Goal: Task Accomplishment & Management: Manage account settings

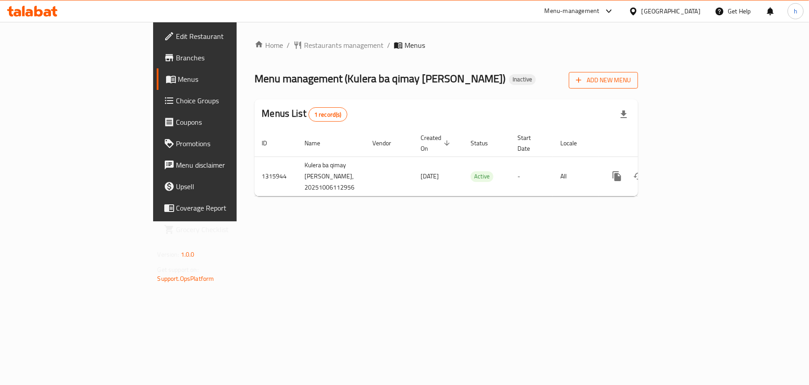
click at [631, 84] on span "Add New Menu" at bounding box center [603, 80] width 55 height 11
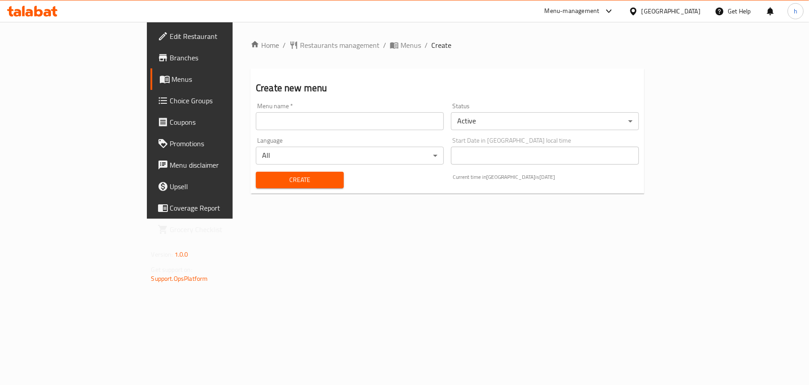
click at [263, 126] on input "text" at bounding box center [350, 121] width 188 height 18
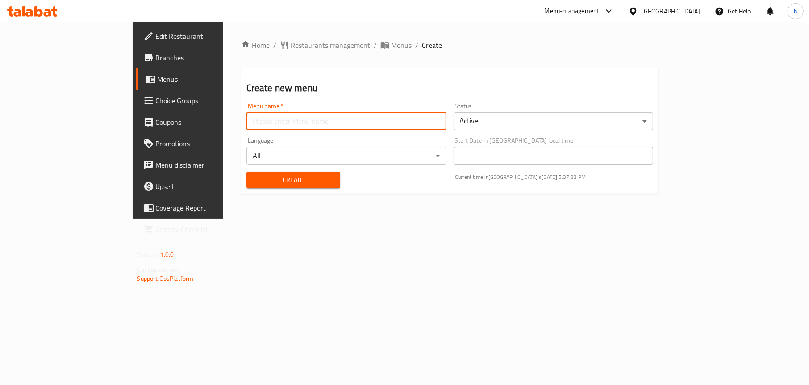
type input "Menu"
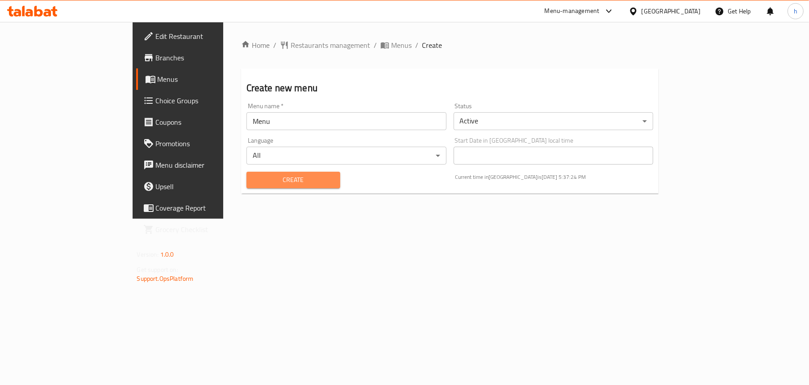
click at [254, 177] on span "Create" at bounding box center [294, 179] width 80 height 11
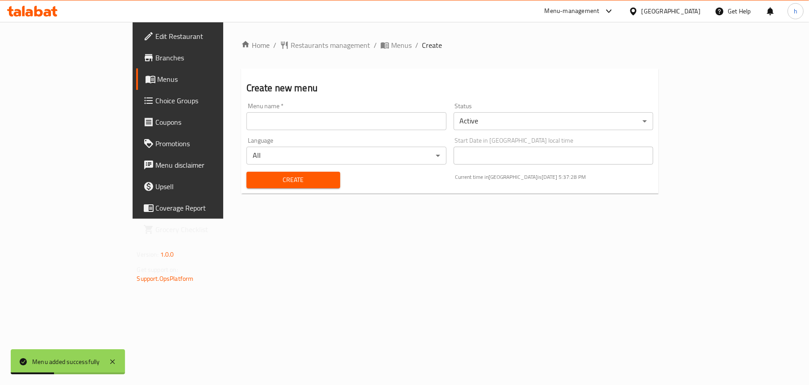
click at [158, 80] on span "Menus" at bounding box center [209, 79] width 103 height 11
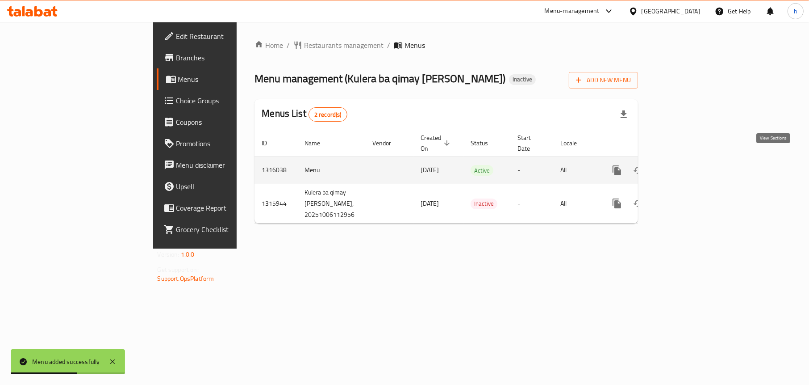
click at [692, 161] on link "enhanced table" at bounding box center [681, 169] width 21 height 21
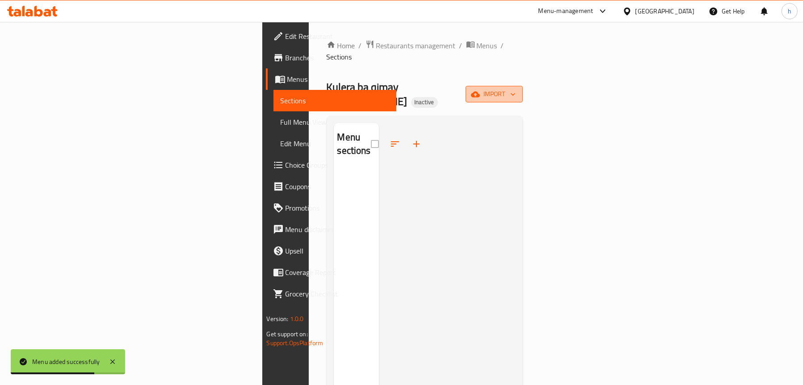
click at [515, 88] on span "import" at bounding box center [494, 93] width 43 height 11
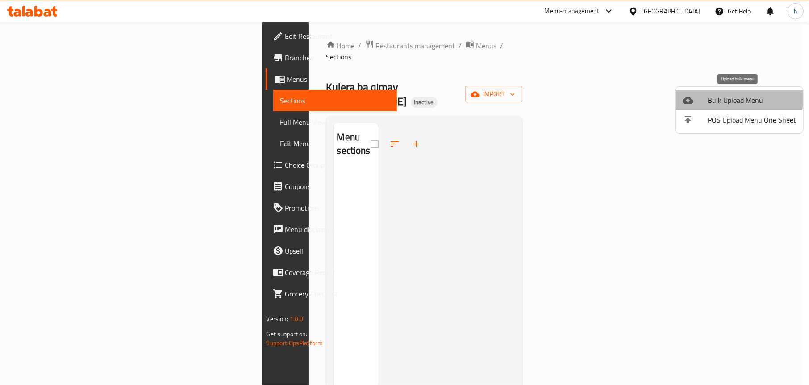
click at [720, 96] on span "Bulk Upload Menu" at bounding box center [752, 100] width 88 height 11
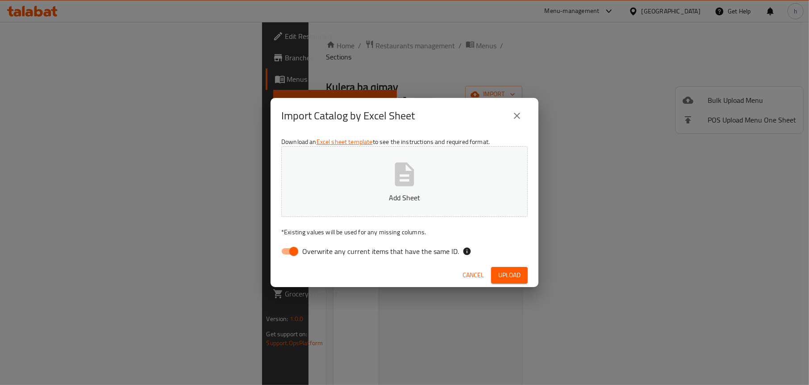
click at [279, 253] on input "Overwrite any current items that have the same ID." at bounding box center [293, 251] width 51 height 17
checkbox input "false"
click at [391, 179] on icon "button" at bounding box center [404, 174] width 29 height 29
click at [505, 276] on span "Upload" at bounding box center [509, 274] width 22 height 11
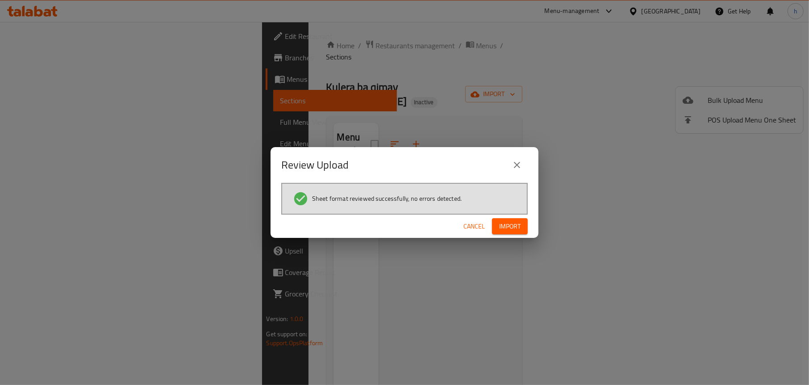
click at [515, 228] on span "Import" at bounding box center [509, 226] width 21 height 11
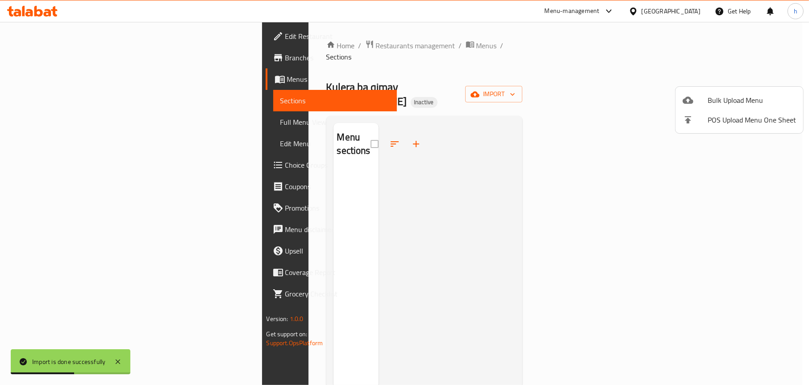
click at [577, 59] on div at bounding box center [404, 192] width 809 height 385
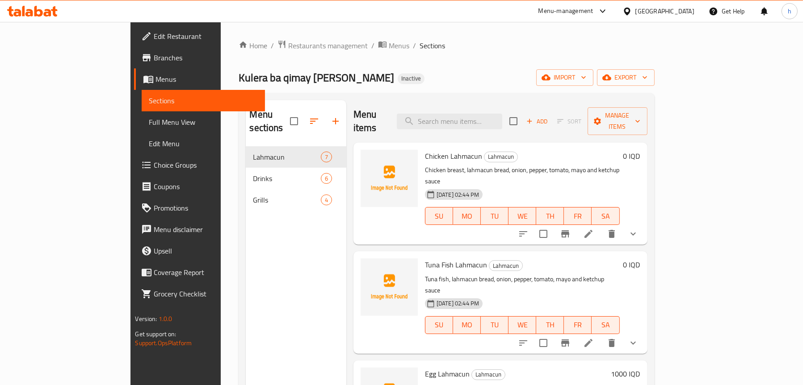
click at [266, 250] on div "Menu sections Lahmacun 7 Drinks 6 Grills 4" at bounding box center [296, 292] width 101 height 385
click at [368, 157] on icon "upload picture" at bounding box center [373, 162] width 11 height 11
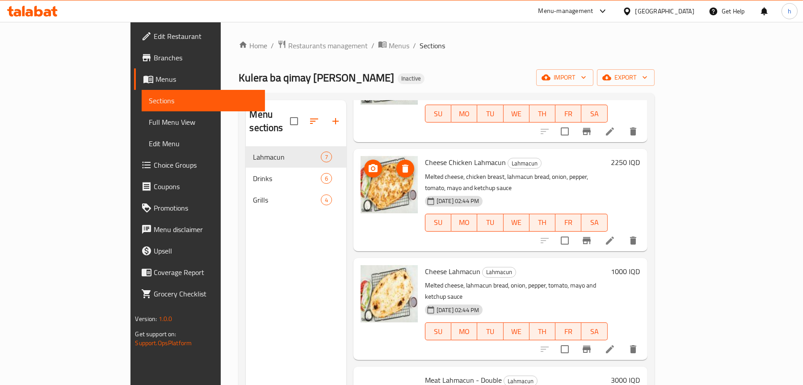
scroll to position [126, 0]
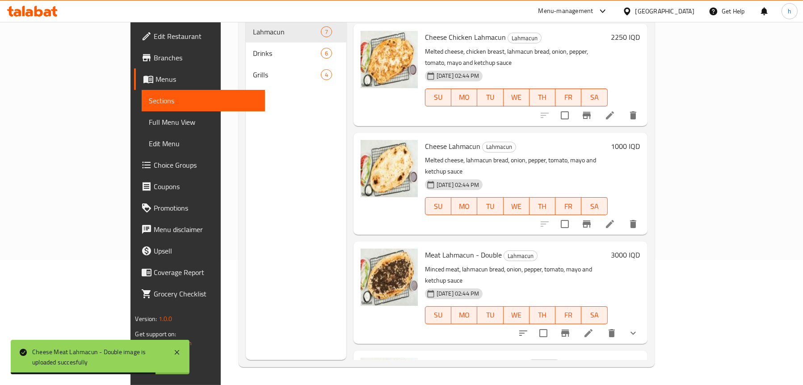
click at [644, 322] on button "show more" at bounding box center [632, 332] width 21 height 21
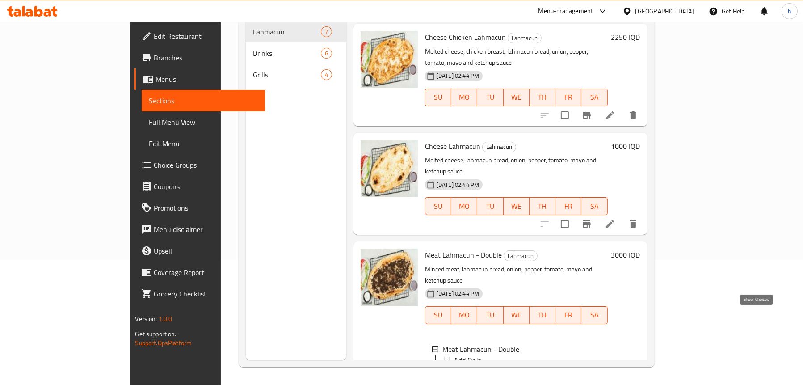
click at [638, 384] on icon "show more" at bounding box center [633, 390] width 11 height 11
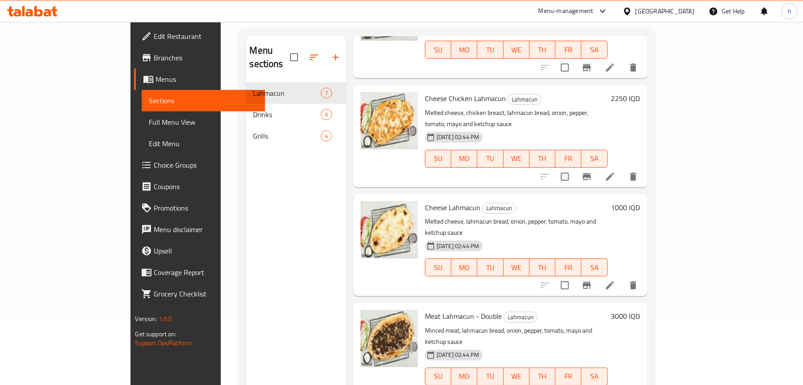
scroll to position [0, 0]
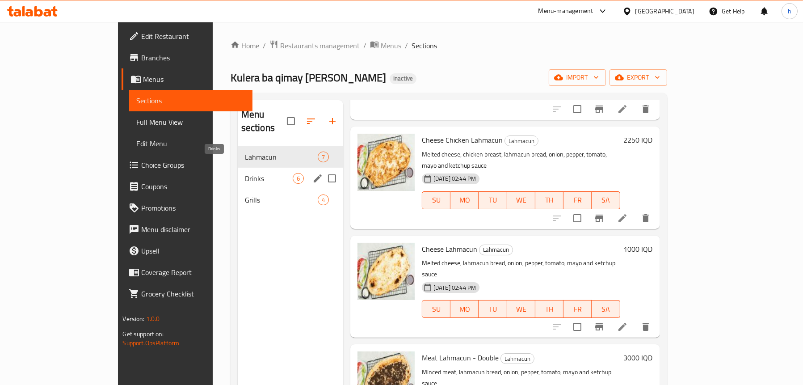
click at [245, 173] on span "Drinks" at bounding box center [269, 178] width 48 height 11
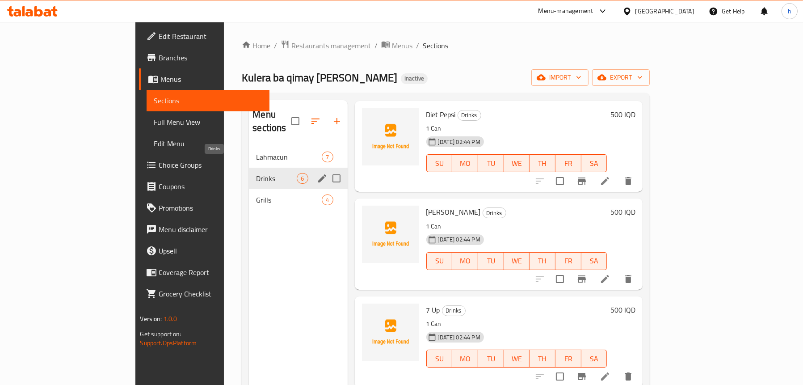
scroll to position [223, 0]
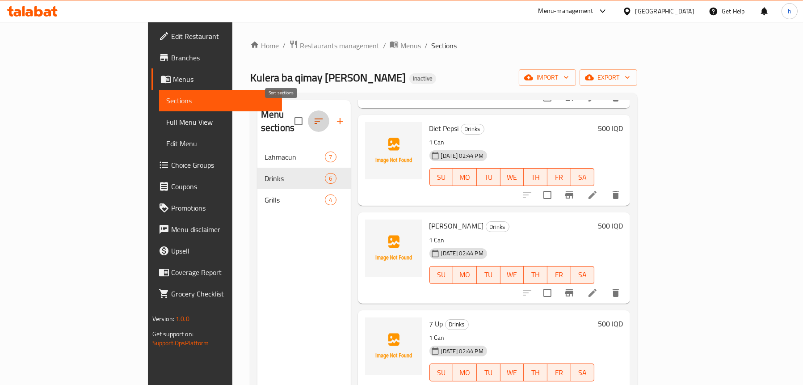
click at [313, 116] on icon "button" at bounding box center [318, 121] width 11 height 11
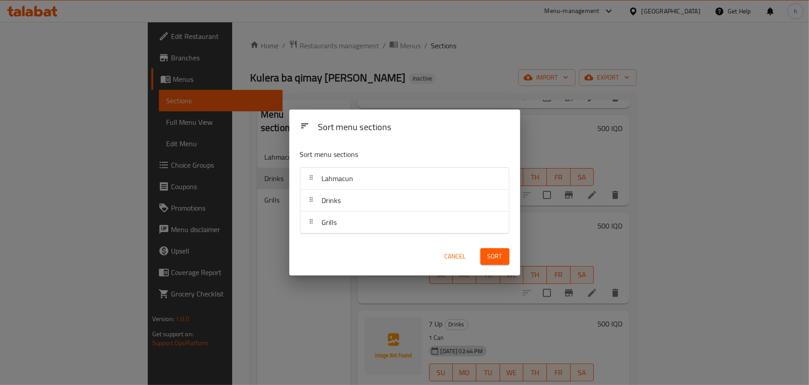
click at [456, 252] on span "Cancel" at bounding box center [455, 256] width 21 height 11
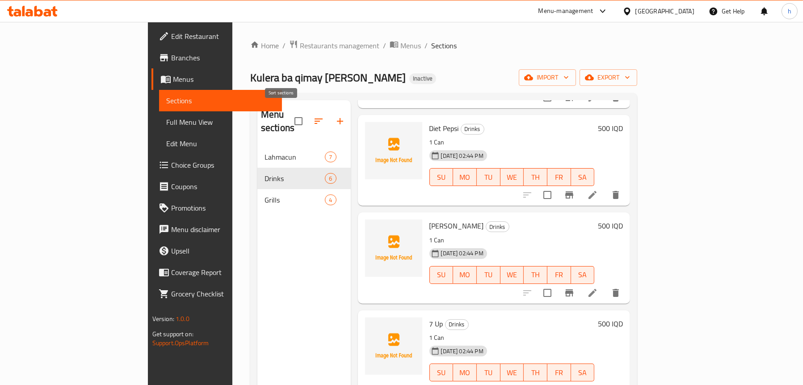
click at [313, 120] on icon "button" at bounding box center [318, 121] width 11 height 11
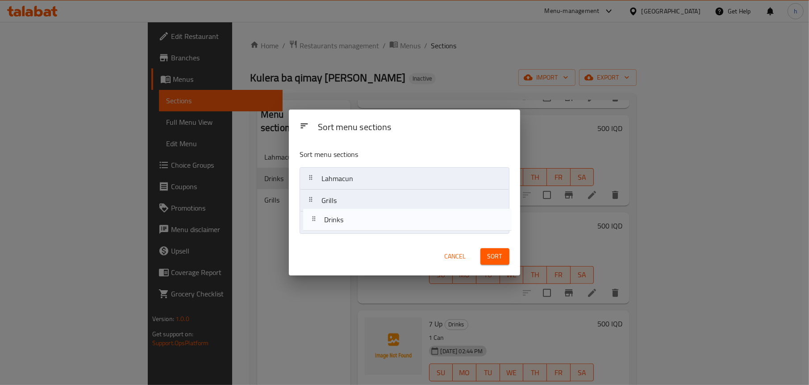
drag, startPoint x: 339, startPoint y: 202, endPoint x: 340, endPoint y: 230, distance: 27.3
click at [342, 227] on nav "Lahmacun Drinks Grills" at bounding box center [404, 200] width 209 height 67
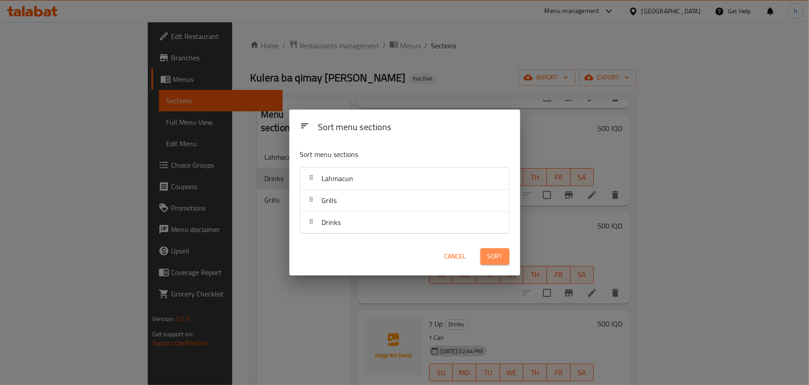
click at [499, 260] on span "Sort" at bounding box center [495, 256] width 15 height 11
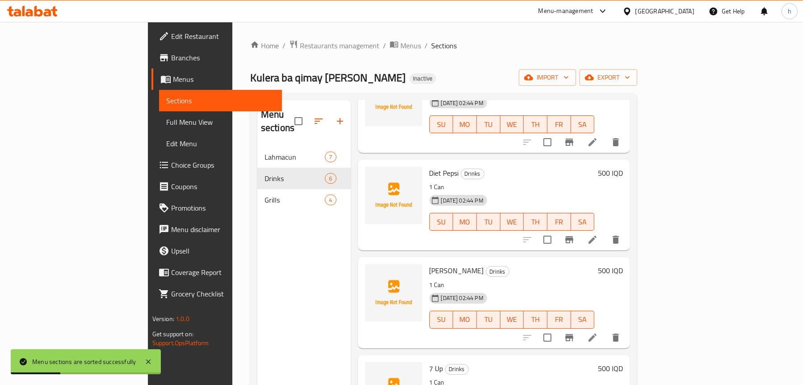
scroll to position [0, 0]
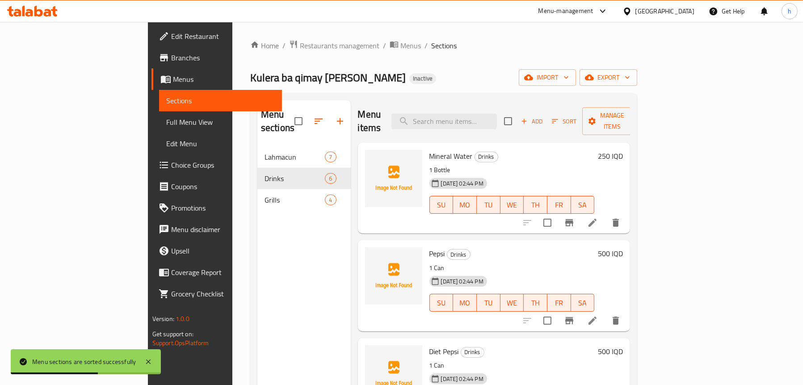
click at [257, 239] on div "Menu sections Lahmacun 7 Drinks 6 Grills 4" at bounding box center [303, 292] width 93 height 385
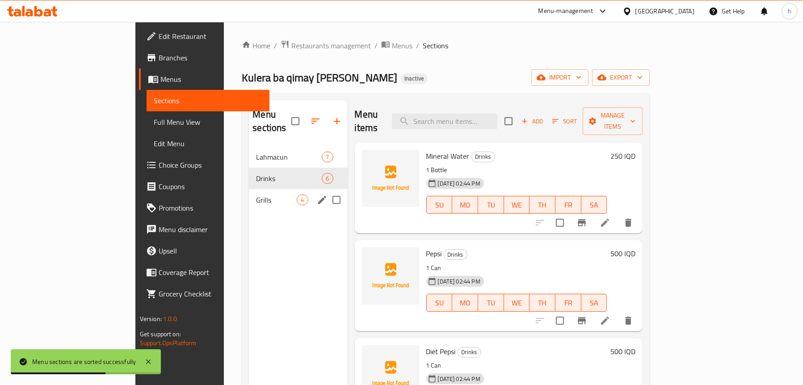
click at [249, 193] on div "Grills 4" at bounding box center [298, 199] width 98 height 21
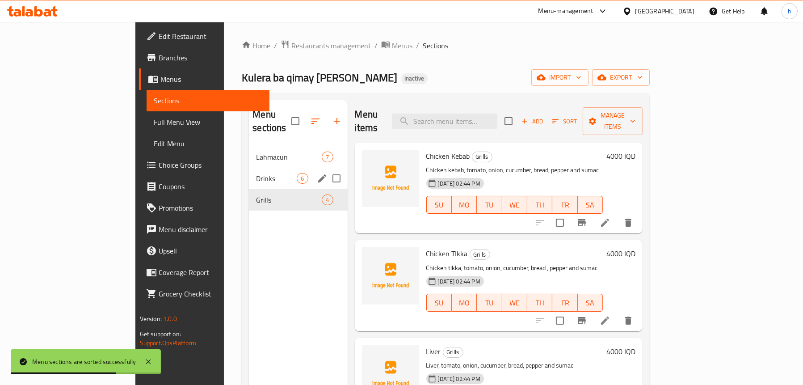
click at [256, 173] on span "Drinks" at bounding box center [276, 178] width 41 height 11
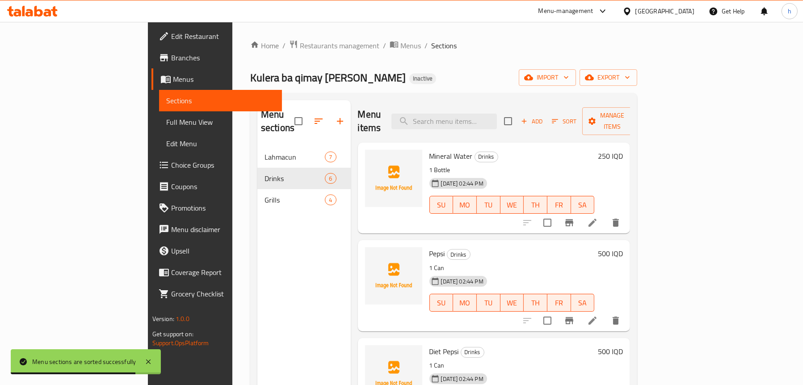
click at [166, 120] on span "Full Menu View" at bounding box center [220, 122] width 109 height 11
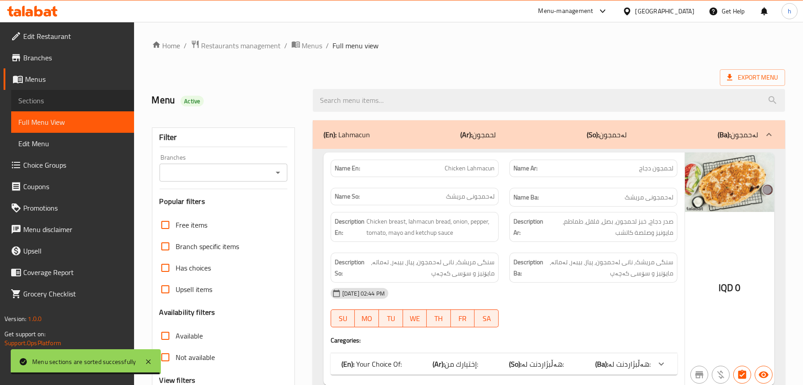
click at [38, 101] on span "Sections" at bounding box center [72, 100] width 109 height 11
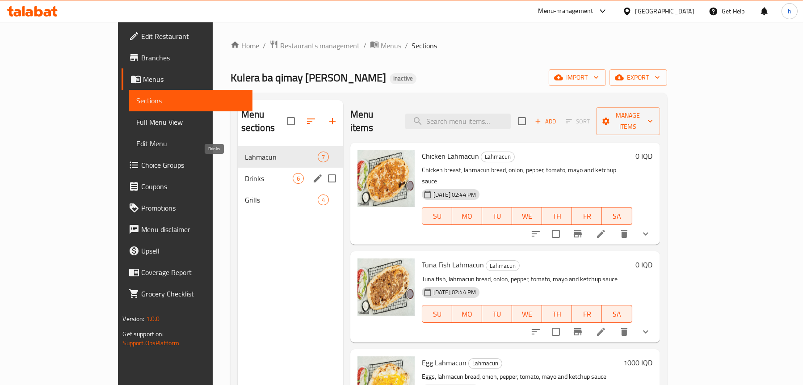
click at [245, 173] on span "Drinks" at bounding box center [269, 178] width 48 height 11
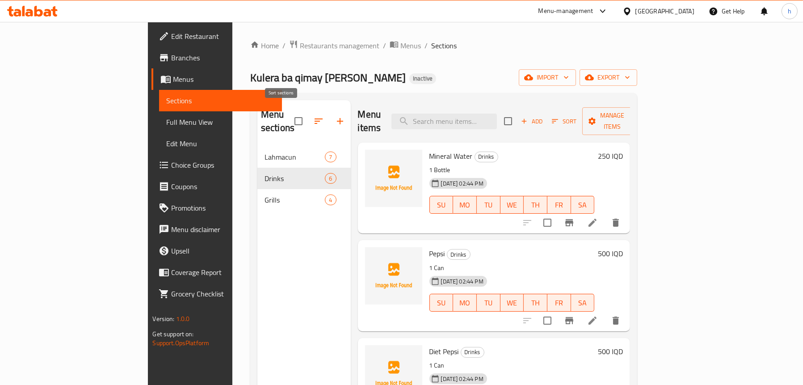
click at [313, 117] on icon "button" at bounding box center [318, 121] width 11 height 11
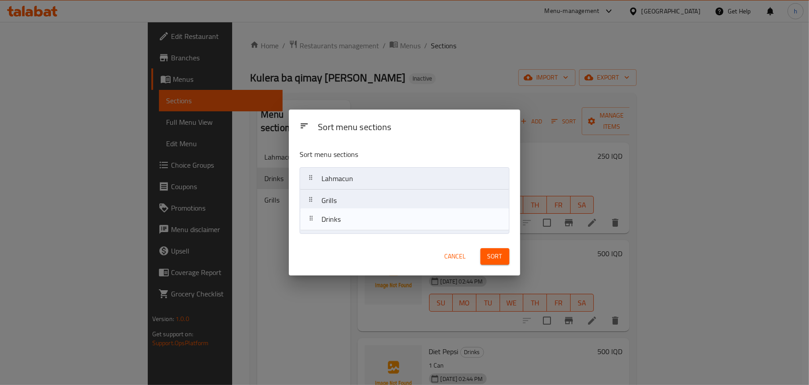
drag, startPoint x: 333, startPoint y: 204, endPoint x: 334, endPoint y: 239, distance: 34.4
click at [334, 239] on div "Sort menu sections Sort menu sections Lahmacun Drinks Grills Cancel Sort" at bounding box center [404, 192] width 231 height 166
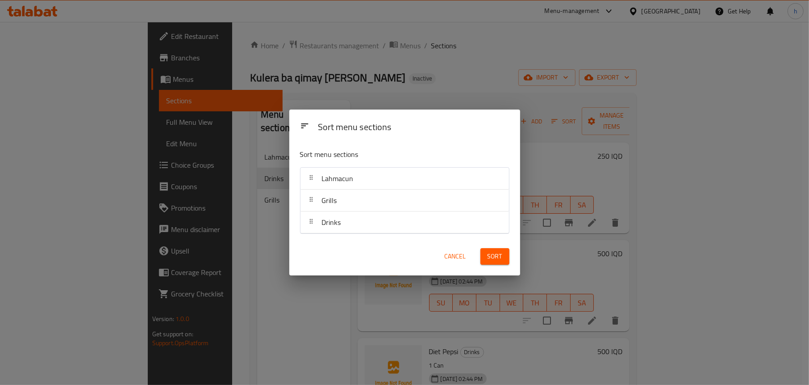
click at [502, 260] on span "Sort" at bounding box center [495, 256] width 15 height 11
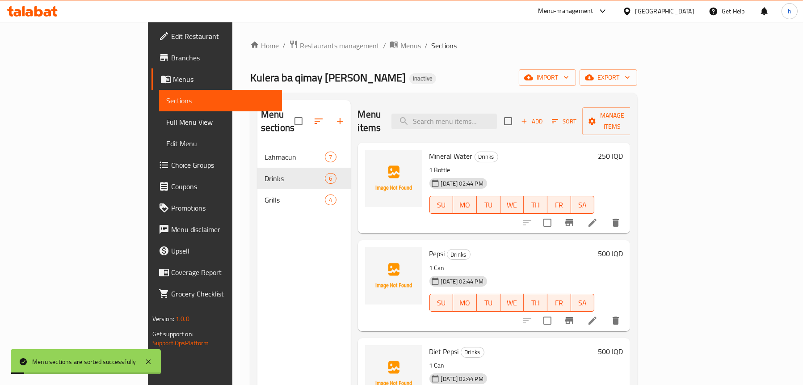
click at [257, 262] on div "Menu sections Lahmacun 7 Drinks 6 Grills 4" at bounding box center [303, 292] width 93 height 385
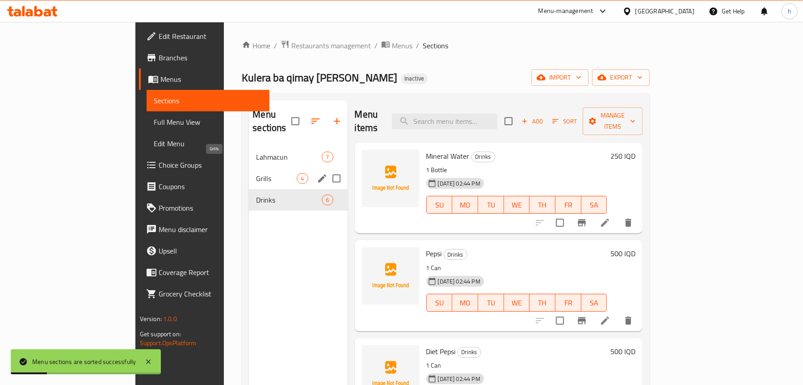
click at [256, 173] on span "Grills" at bounding box center [276, 178] width 41 height 11
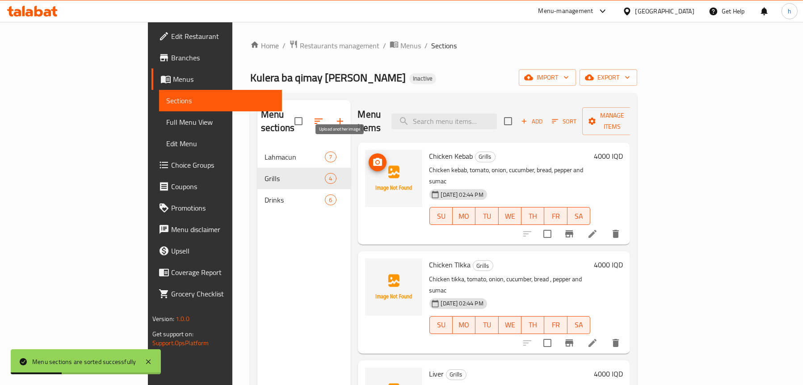
click at [372, 157] on icon "upload picture" at bounding box center [377, 162] width 11 height 11
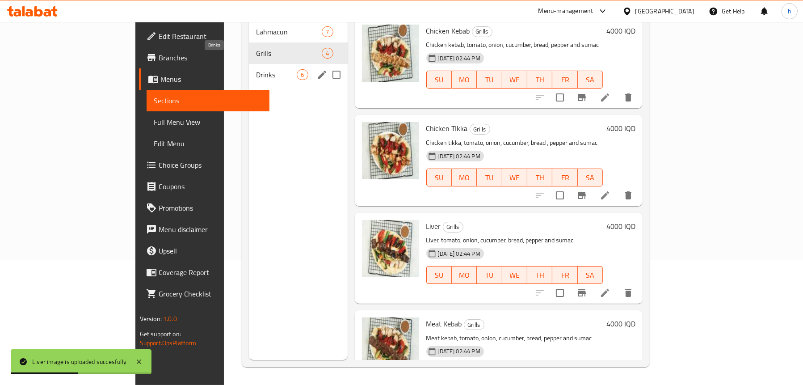
click at [256, 69] on span "Drinks" at bounding box center [276, 74] width 41 height 11
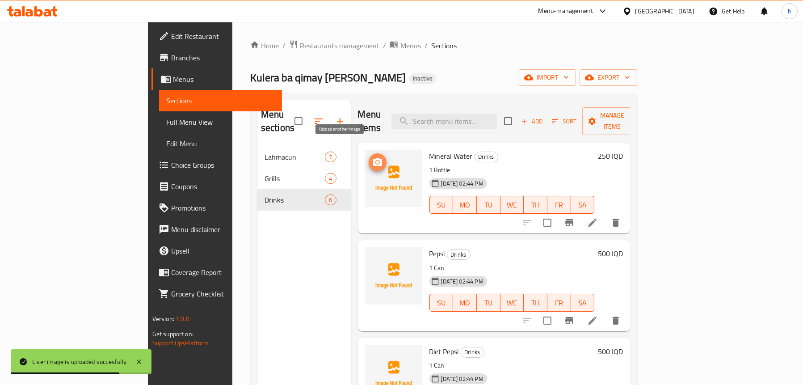
click at [376, 161] on circle "upload picture" at bounding box center [377, 162] width 3 height 3
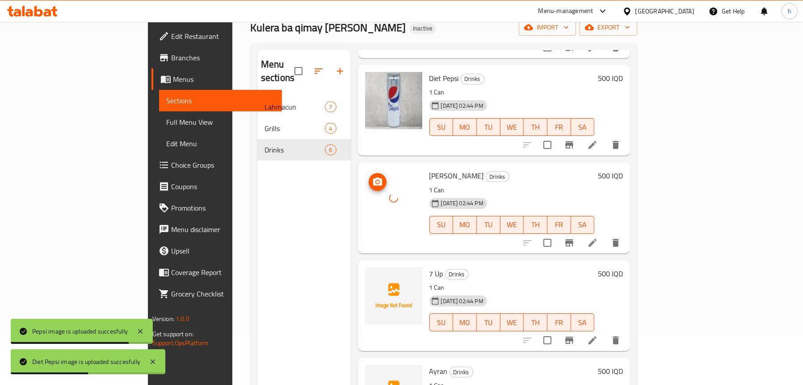
scroll to position [126, 0]
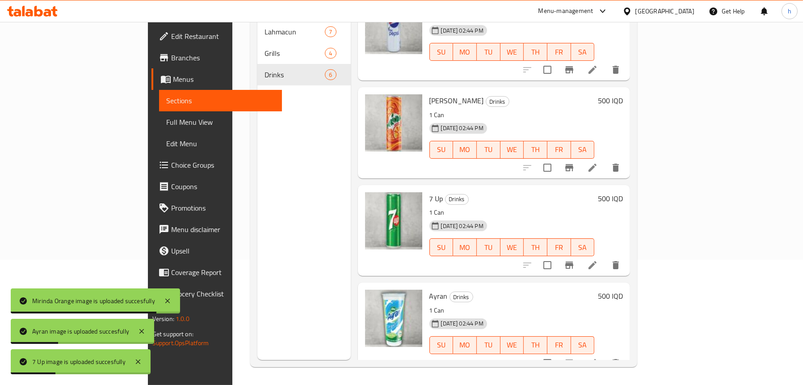
click at [257, 180] on div "Menu sections Lahmacun 7 Grills 4 Drinks 6" at bounding box center [303, 167] width 93 height 385
click at [166, 124] on span "Full Menu View" at bounding box center [220, 122] width 109 height 11
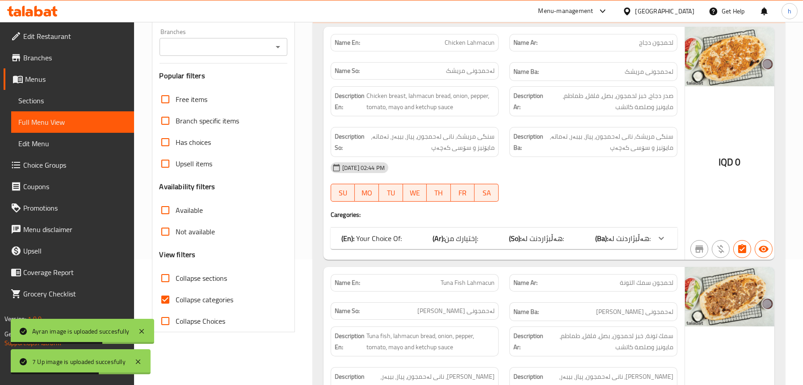
click at [275, 46] on icon "Open" at bounding box center [277, 47] width 11 height 11
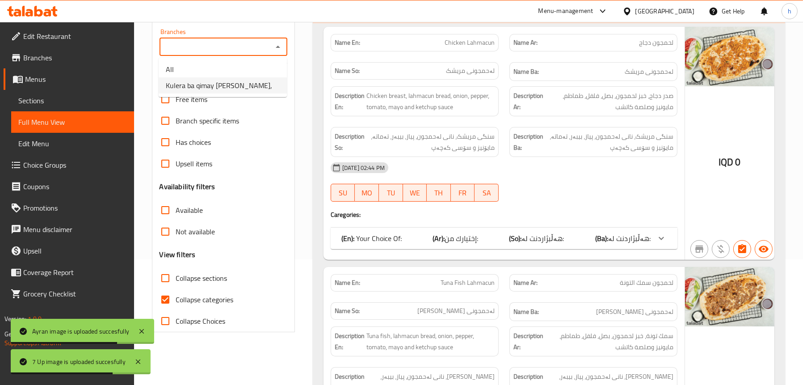
click at [260, 89] on li "Kulera ba qimay Miri Soran," at bounding box center [223, 85] width 128 height 16
type input "Kulera ba qimay Miri Soran,"
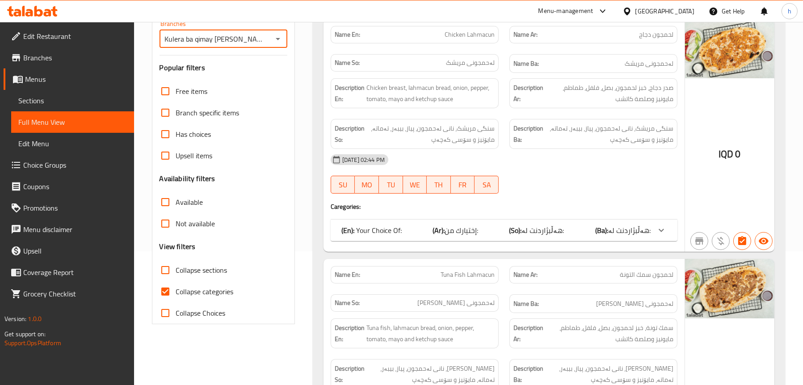
scroll to position [134, 0]
click at [468, 234] on span "إختيارك من:" at bounding box center [461, 229] width 34 height 13
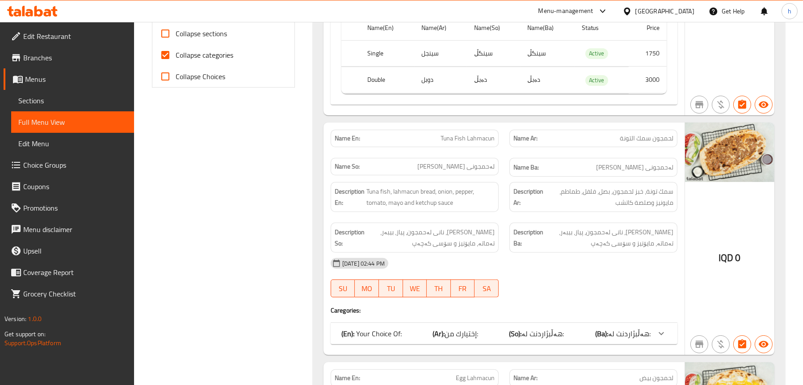
scroll to position [402, 0]
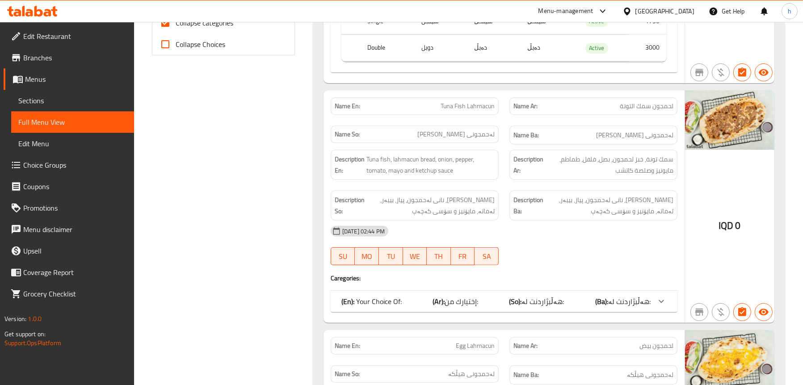
click at [384, 297] on p "(En): Your Choice Of:" at bounding box center [371, 301] width 60 height 11
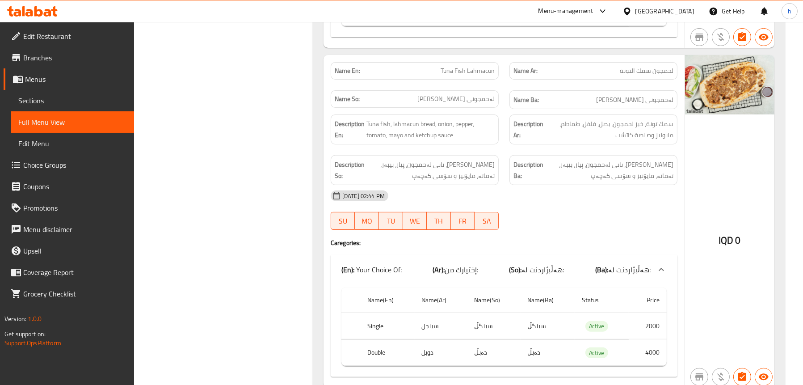
scroll to position [491, 0]
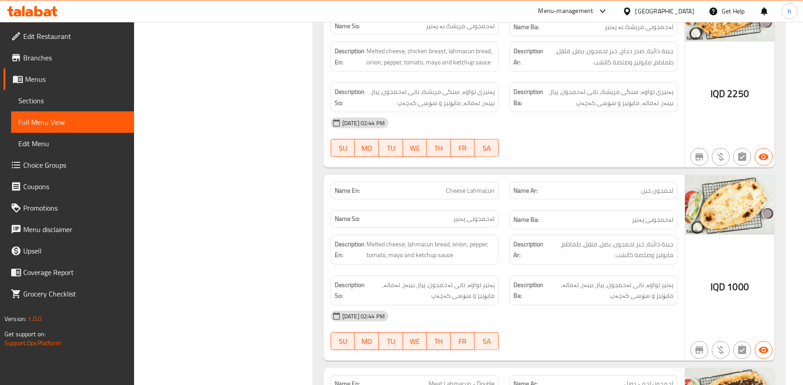
scroll to position [1072, 0]
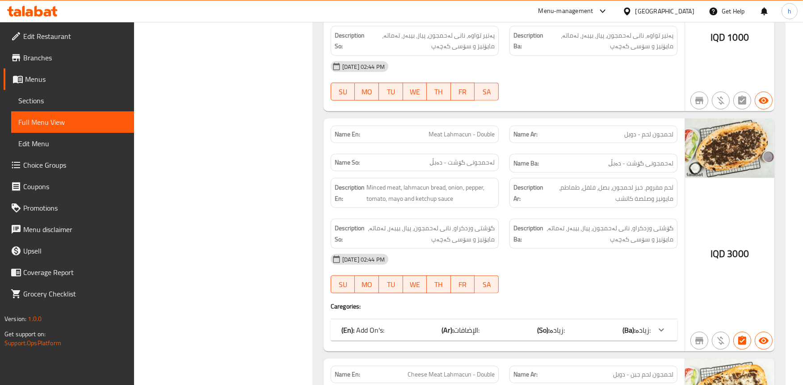
scroll to position [1295, 0]
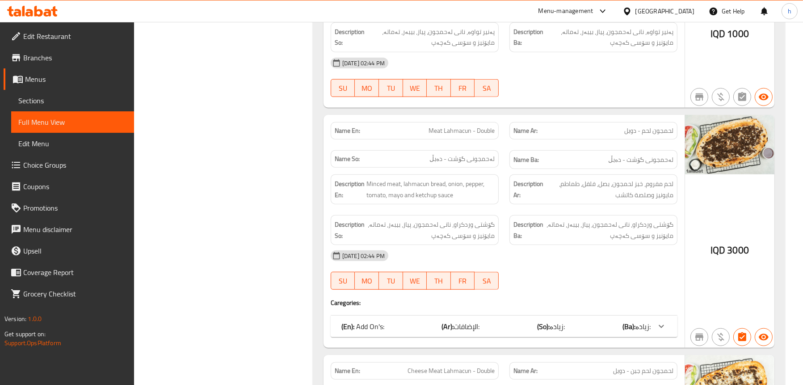
click at [562, 328] on span "زیادە:" at bounding box center [556, 325] width 15 height 13
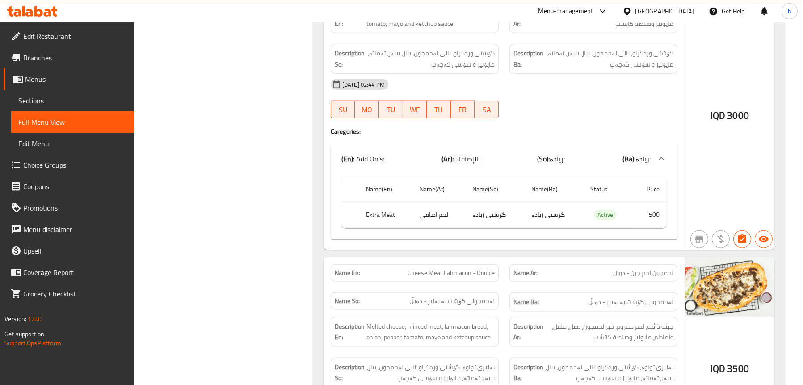
scroll to position [1474, 0]
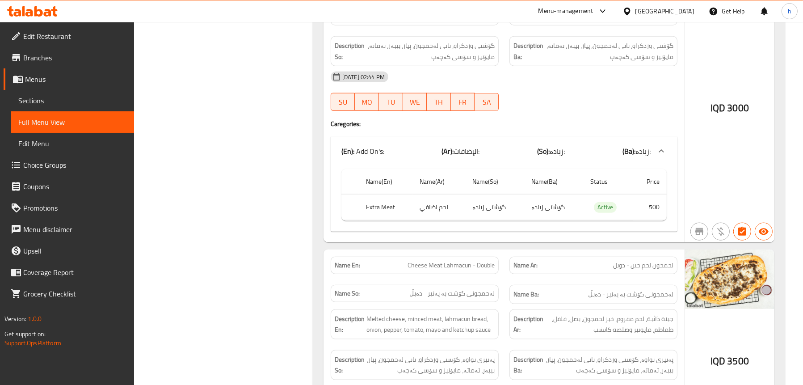
click at [52, 163] on span "Choice Groups" at bounding box center [75, 164] width 104 height 11
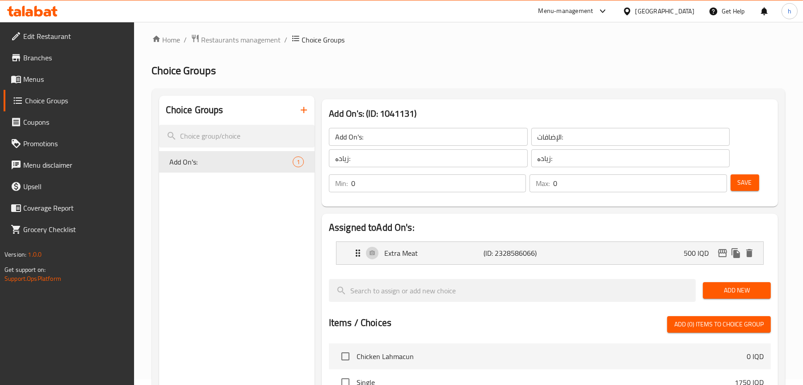
scroll to position [89, 0]
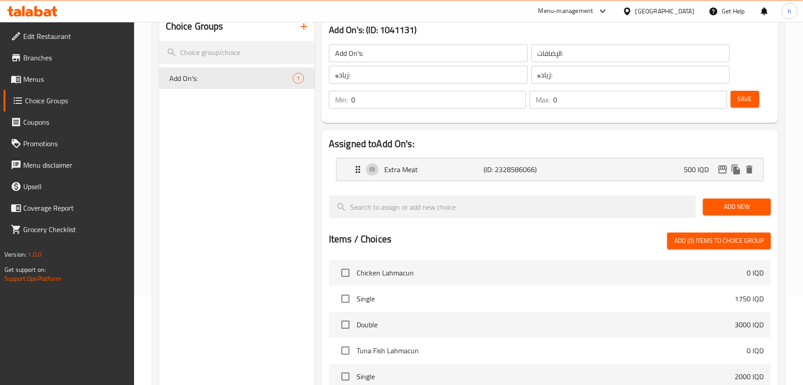
click at [369, 54] on input "Add On's:" at bounding box center [428, 53] width 199 height 18
click at [368, 52] on input "Add On's:" at bounding box center [428, 53] width 199 height 18
click at [558, 54] on input "الإضافات:" at bounding box center [630, 53] width 199 height 18
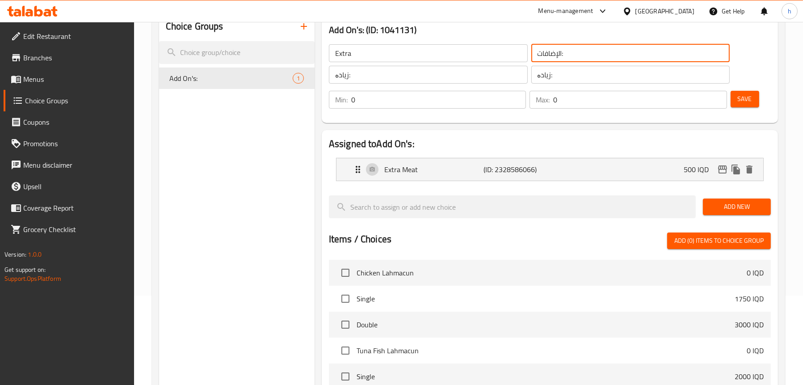
click at [558, 54] on input "الإضافات:" at bounding box center [630, 53] width 199 height 18
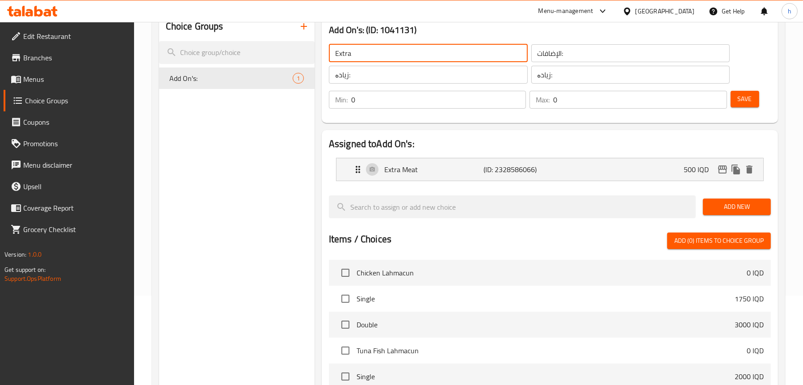
click at [403, 52] on input "Extra" at bounding box center [428, 53] width 199 height 18
click at [412, 172] on p "Extra Meat" at bounding box center [434, 169] width 100 height 11
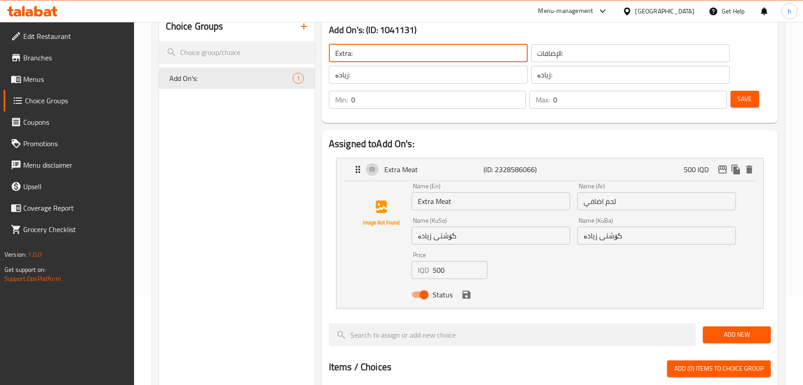
type input "Extra:"
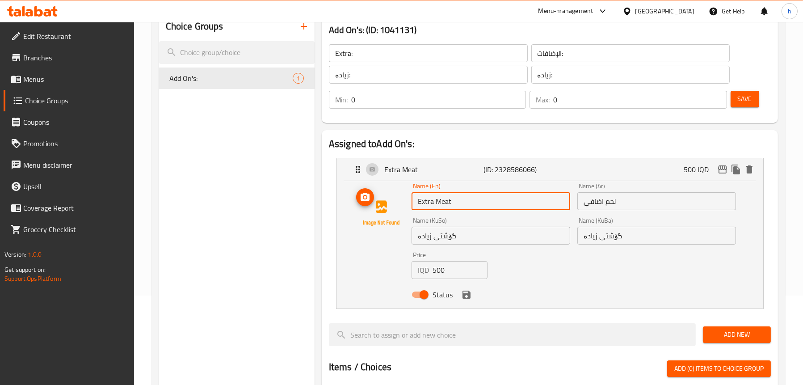
drag, startPoint x: 459, startPoint y: 204, endPoint x: 381, endPoint y: 195, distance: 78.2
click at [381, 195] on div "Name (En) Extra Meat Name (En) Name (Ar) لحم اضافي Name (Ar) Name (KuSo) گۆشتی …" at bounding box center [550, 243] width 398 height 120
type input "Minced Meat"
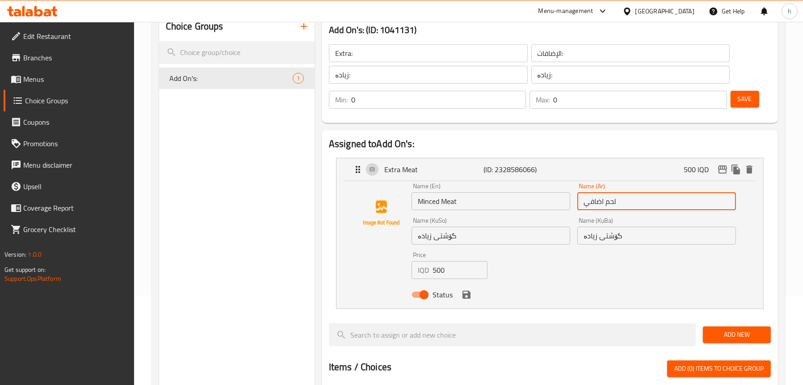
drag, startPoint x: 628, startPoint y: 201, endPoint x: 543, endPoint y: 203, distance: 84.9
click at [544, 204] on div "Name (En) Minced Meat Name (En) Name (Ar) لحم اضافي Name (Ar) Name (KuSo) گۆشتی…" at bounding box center [574, 242] width 332 height 127
type input "لحم مفروم"
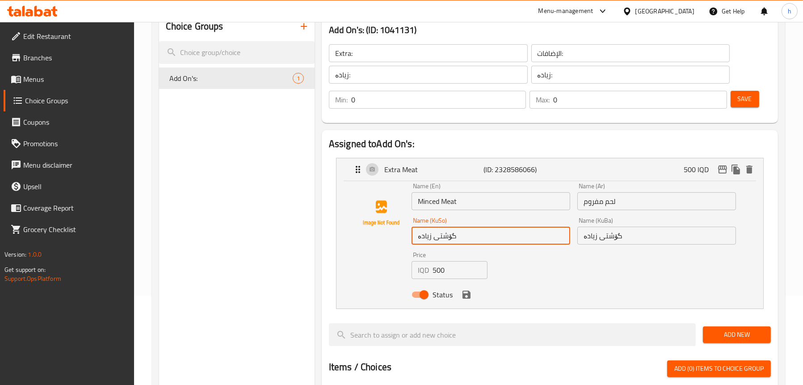
drag, startPoint x: 466, startPoint y: 228, endPoint x: 386, endPoint y: 226, distance: 80.0
click at [386, 226] on div "Name (En) Minced Meat Name (En) Name (Ar) لحم مفروم Name (Ar) Name (KuSo) گۆشتی…" at bounding box center [550, 243] width 398 height 120
click at [448, 238] on input "گۆشتی وردکراو" at bounding box center [490, 235] width 159 height 18
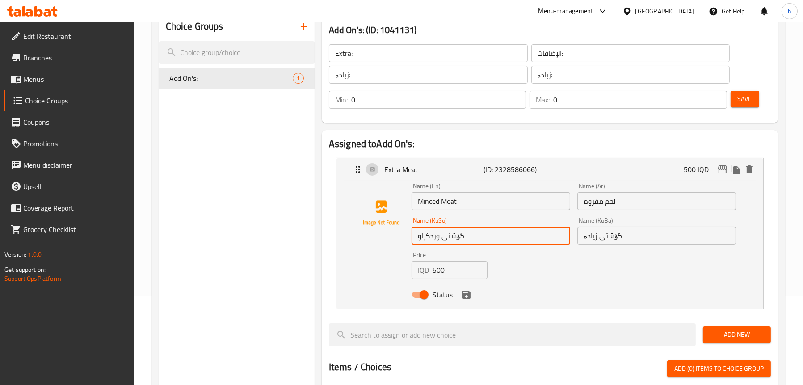
type input "گۆشتی وردکراو"
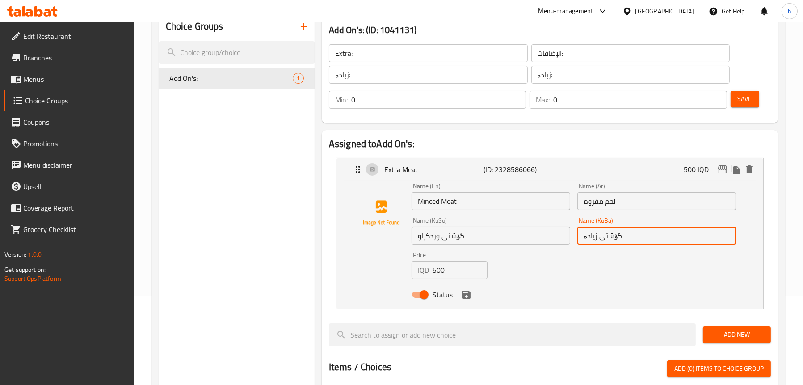
drag, startPoint x: 638, startPoint y: 238, endPoint x: 565, endPoint y: 236, distance: 73.3
click at [565, 236] on div "Name (En) Minced Meat Name (En) Name (Ar) لحم مفروم Name (Ar) Name (KuSo) گۆشتی…" at bounding box center [574, 242] width 332 height 127
paste input "وردکراو"
type input "گۆشتی وردکراو"
click at [534, 172] on p "(ID: 2328586066)" at bounding box center [516, 169] width 66 height 11
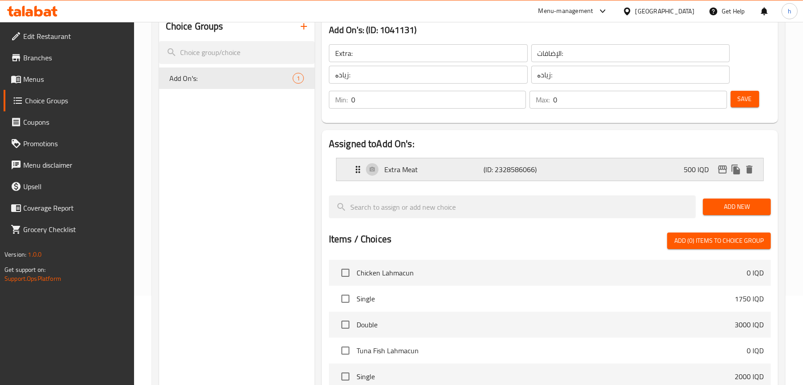
click at [534, 172] on p "(ID: 2328586066)" at bounding box center [516, 169] width 66 height 11
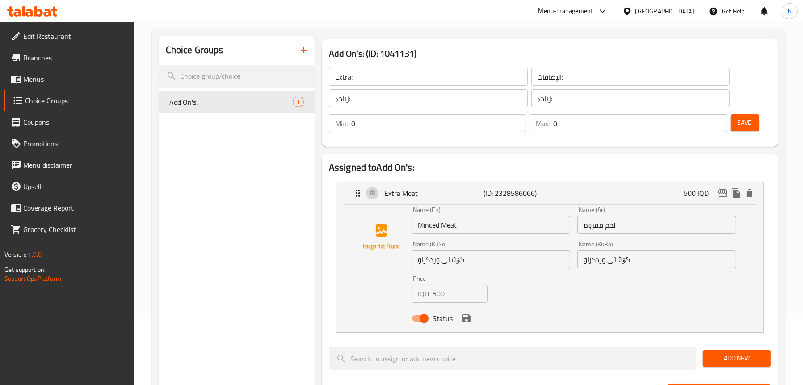
scroll to position [45, 0]
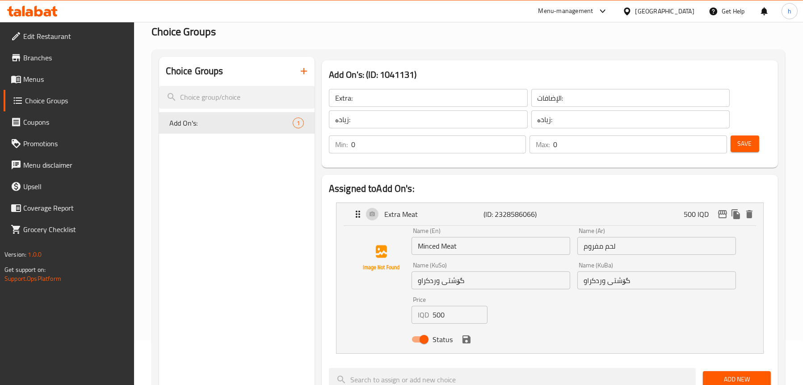
click at [467, 343] on icon "save" at bounding box center [466, 339] width 8 height 8
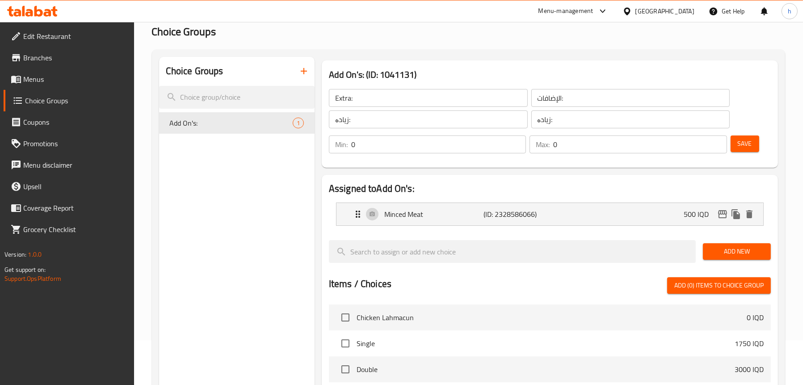
click at [397, 192] on h2 "Assigned to Add On's:" at bounding box center [550, 188] width 442 height 13
click at [396, 209] on p "Minced Meat" at bounding box center [434, 214] width 100 height 11
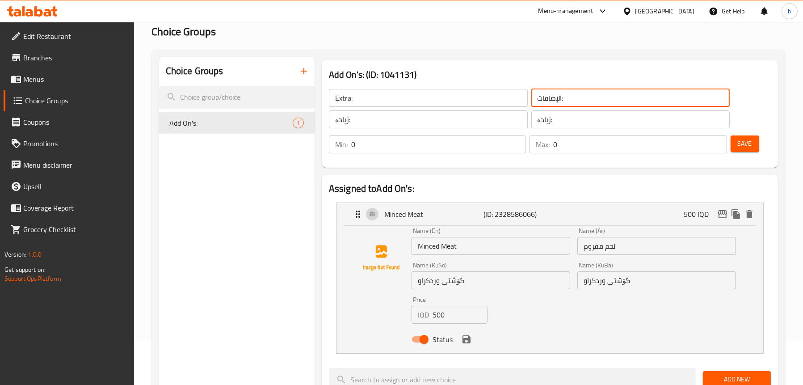
drag, startPoint x: 577, startPoint y: 99, endPoint x: 517, endPoint y: 105, distance: 60.6
click at [517, 105] on div "Extra: ​ الإضافات: ​ زیادە: ​ زیادە: ​" at bounding box center [528, 109] width 411 height 50
type input "اضافي:"
click at [419, 118] on input "زیادە:" at bounding box center [428, 119] width 199 height 18
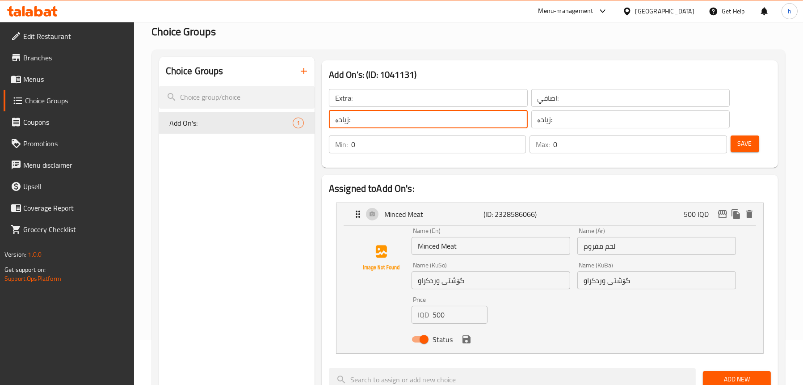
click at [751, 147] on span "Save" at bounding box center [744, 143] width 14 height 11
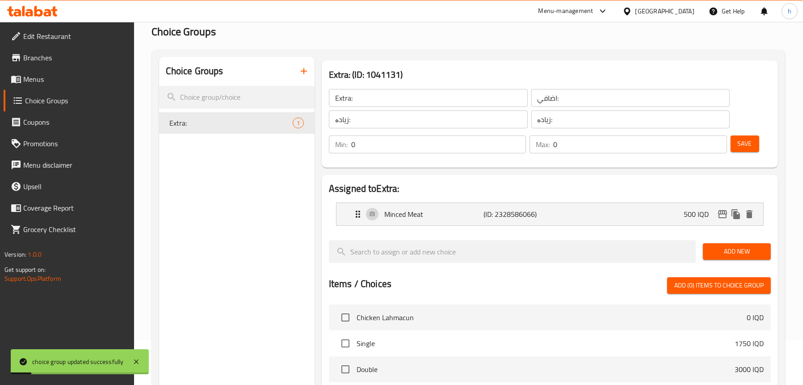
click at [36, 82] on span "Menus" at bounding box center [75, 79] width 104 height 11
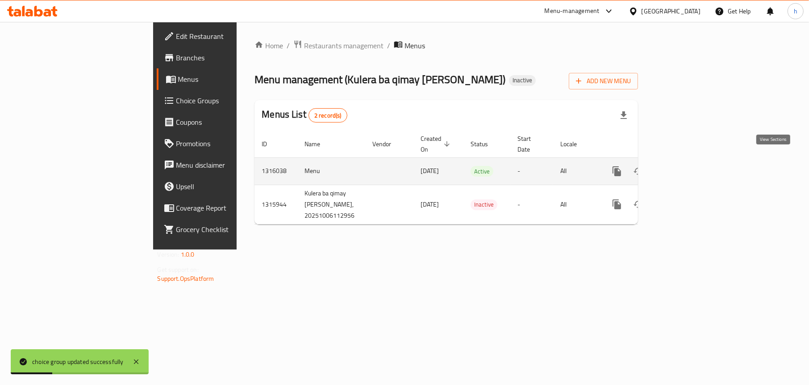
click at [687, 166] on icon "enhanced table" at bounding box center [681, 171] width 11 height 11
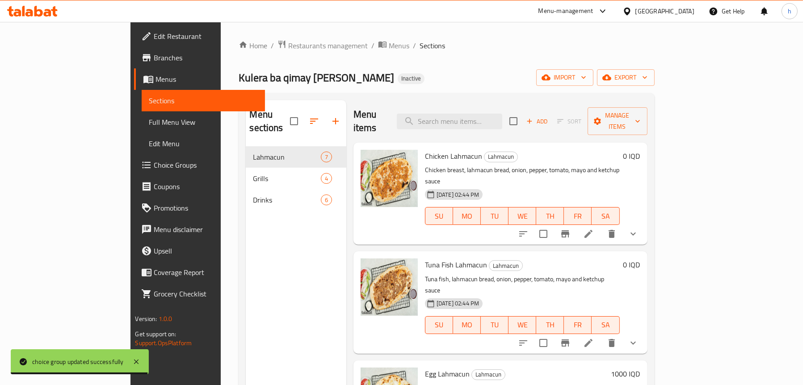
click at [142, 115] on link "Full Menu View" at bounding box center [203, 121] width 123 height 21
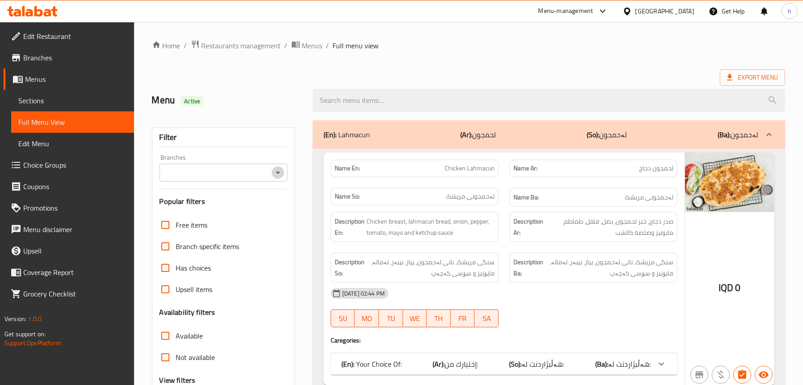
click at [275, 176] on icon "Open" at bounding box center [277, 172] width 11 height 11
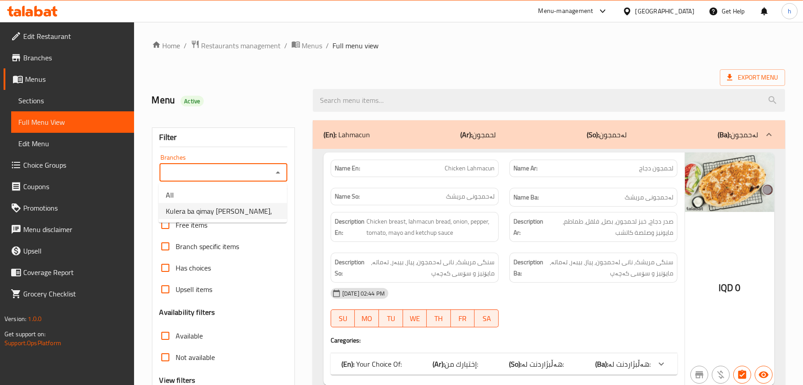
click at [243, 214] on span "Kulera ba qimay Miri Soran," at bounding box center [219, 210] width 106 height 11
type input "Kulera ba qimay Miri Soran,"
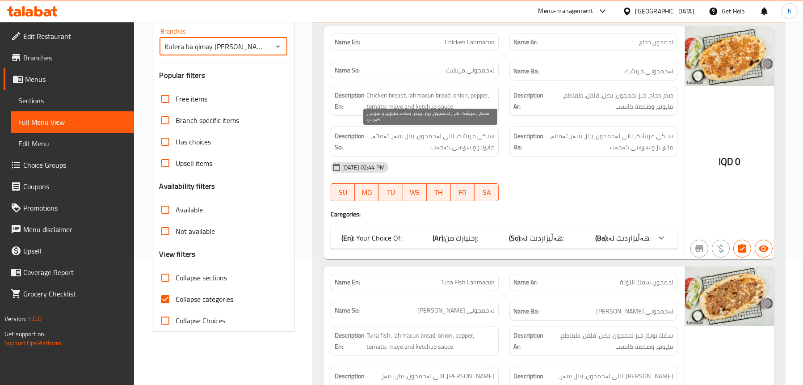
scroll to position [134, 0]
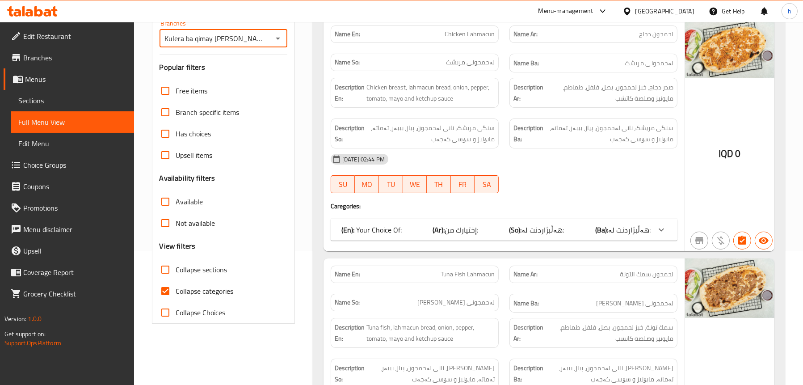
click at [197, 295] on span "Collapse categories" at bounding box center [205, 290] width 58 height 11
click at [176, 295] on input "Collapse categories" at bounding box center [165, 290] width 21 height 21
checkbox input "false"
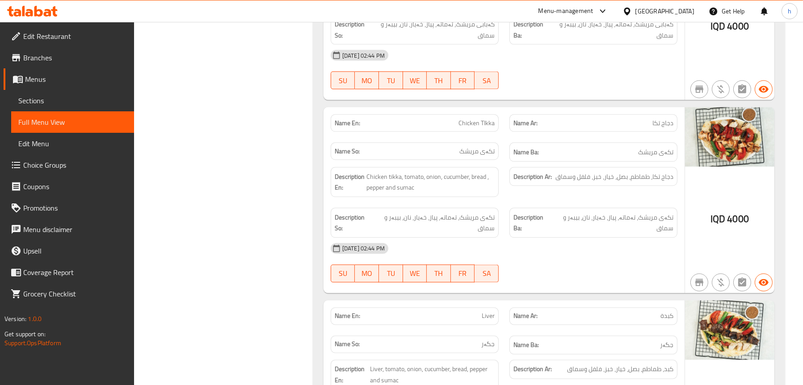
scroll to position [2055, 0]
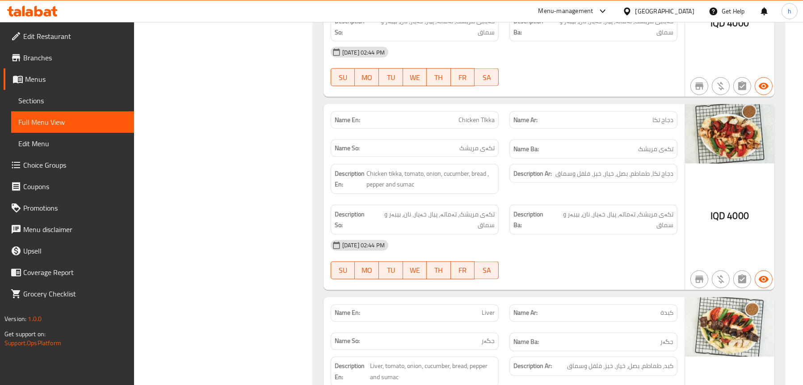
click at [57, 97] on span "Sections" at bounding box center [72, 100] width 109 height 11
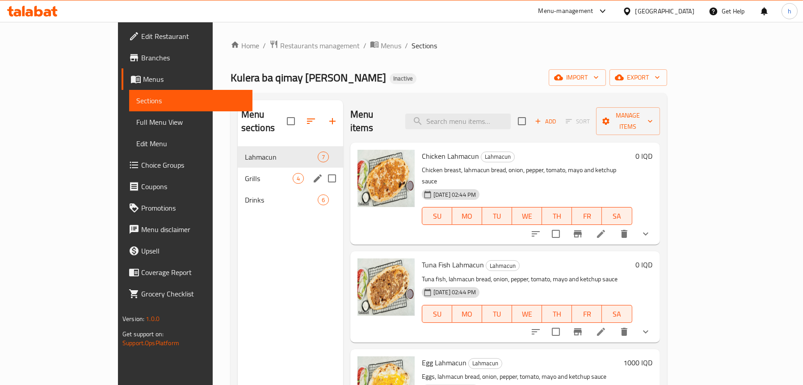
click at [245, 173] on span "Grills" at bounding box center [269, 178] width 48 height 11
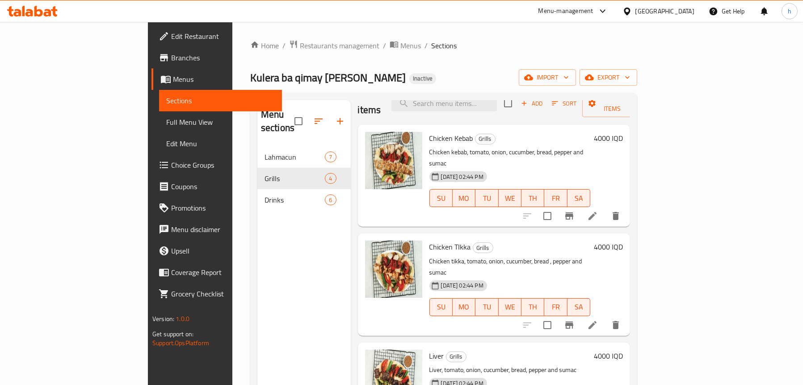
scroll to position [28, 0]
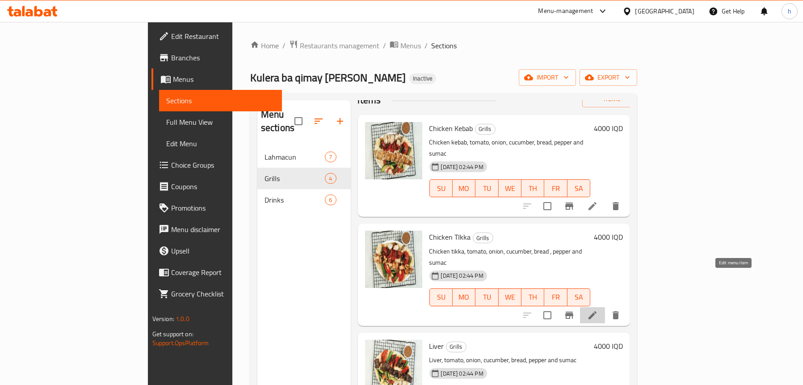
click at [598, 310] on icon at bounding box center [592, 315] width 11 height 11
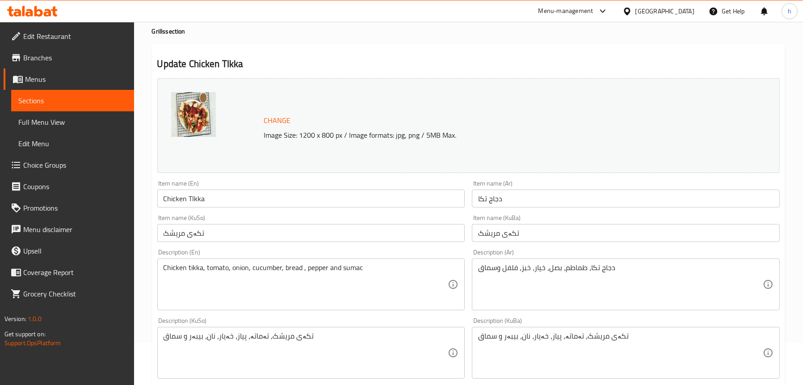
scroll to position [89, 0]
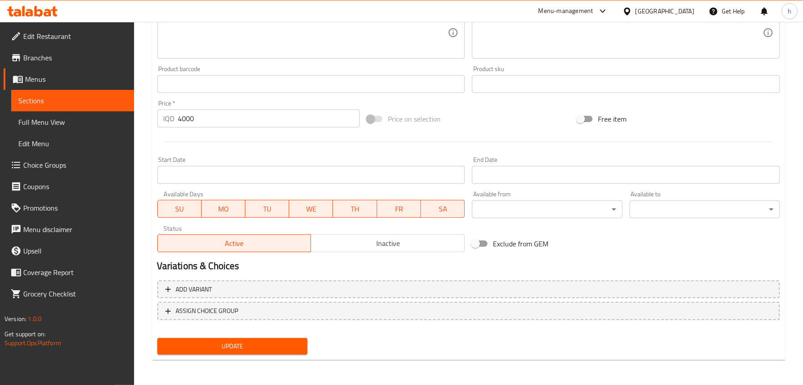
type textarea "Chicken tikka, tomato, onion, cucumber, bread, pepper and sumac"
click at [220, 340] on span "Update" at bounding box center [232, 345] width 136 height 11
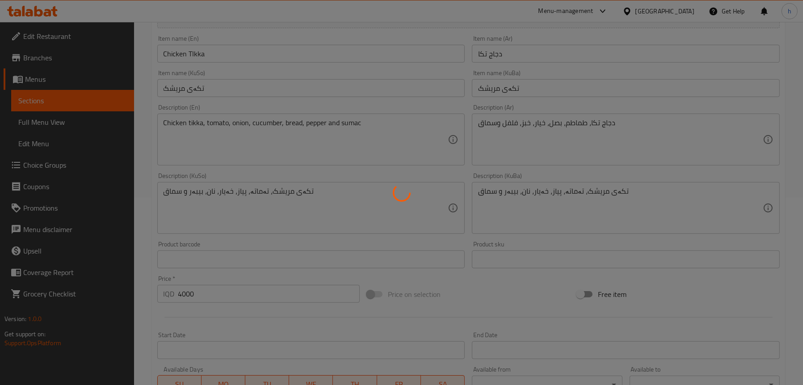
scroll to position [184, 0]
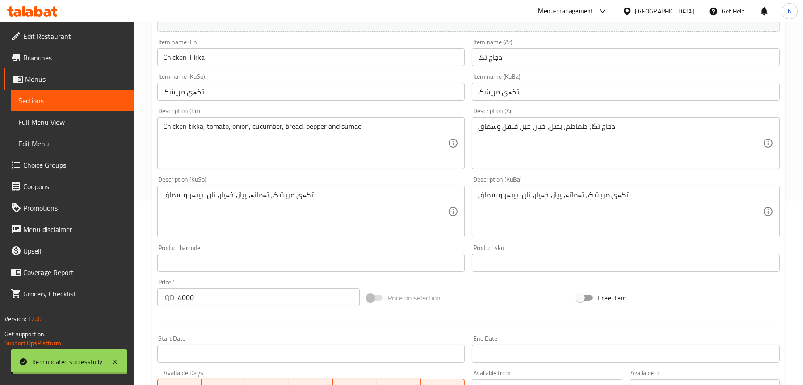
click at [50, 123] on span "Full Menu View" at bounding box center [72, 122] width 109 height 11
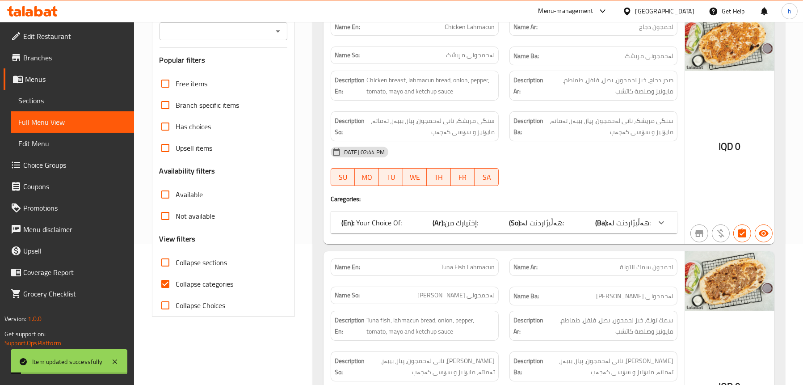
scroll to position [50, 0]
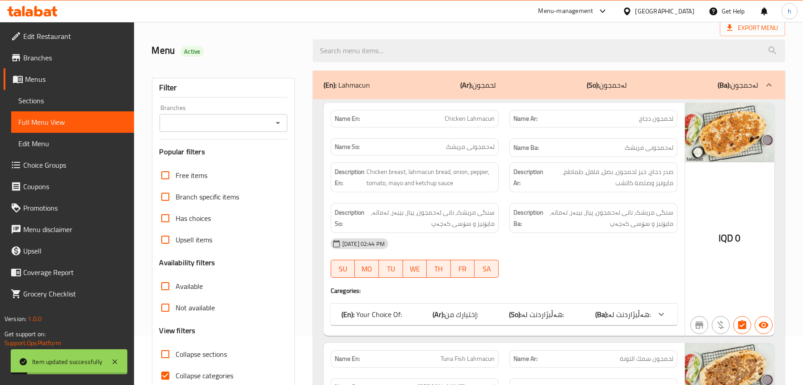
click at [282, 124] on icon "Open" at bounding box center [277, 122] width 11 height 11
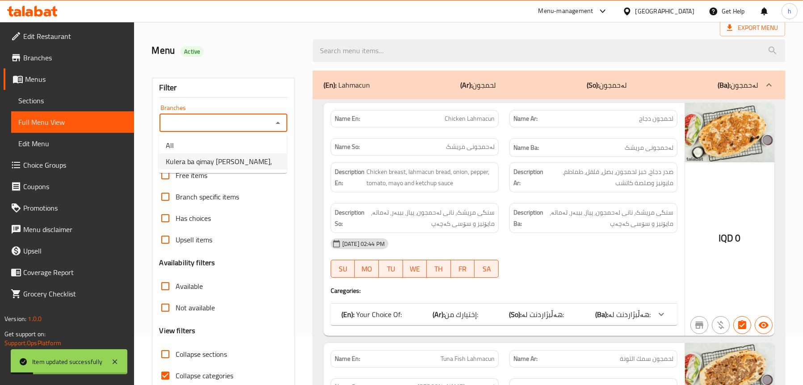
click at [233, 161] on span "Kulera ba qimay Miri Soran," at bounding box center [219, 161] width 106 height 11
type input "Kulera ba qimay Miri Soran,"
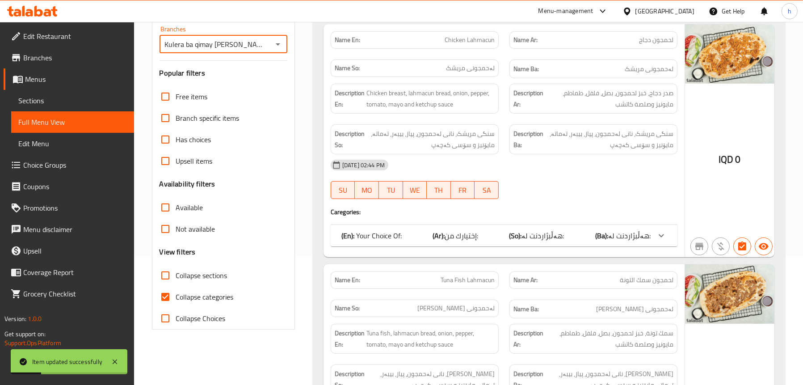
scroll to position [184, 0]
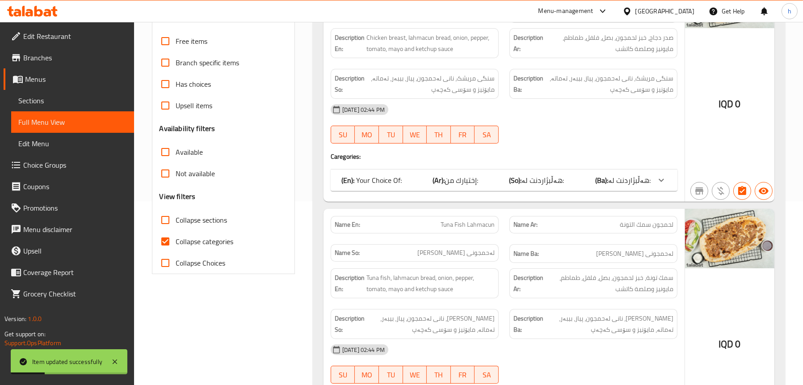
click at [212, 239] on span "Collapse categories" at bounding box center [205, 241] width 58 height 11
click at [176, 239] on input "Collapse categories" at bounding box center [165, 240] width 21 height 21
checkbox input "false"
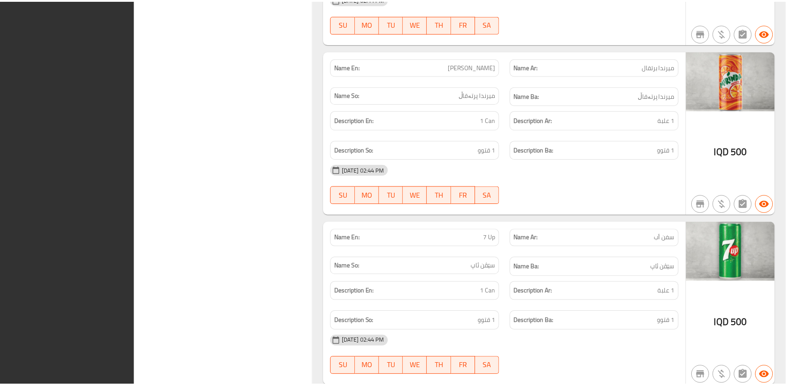
scroll to position [3440, 0]
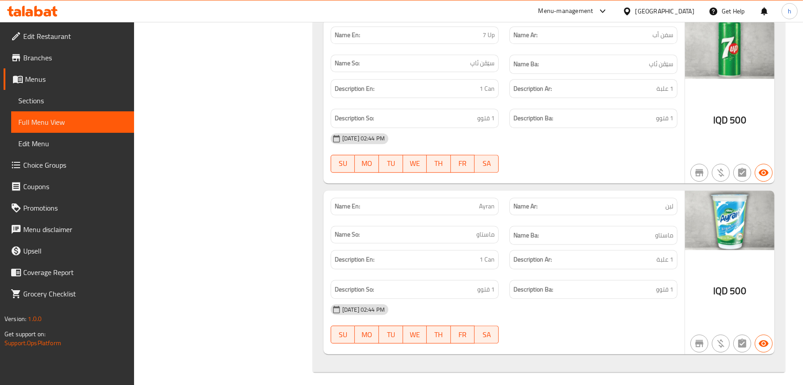
click at [23, 39] on span "Edit Restaurant" at bounding box center [75, 36] width 104 height 11
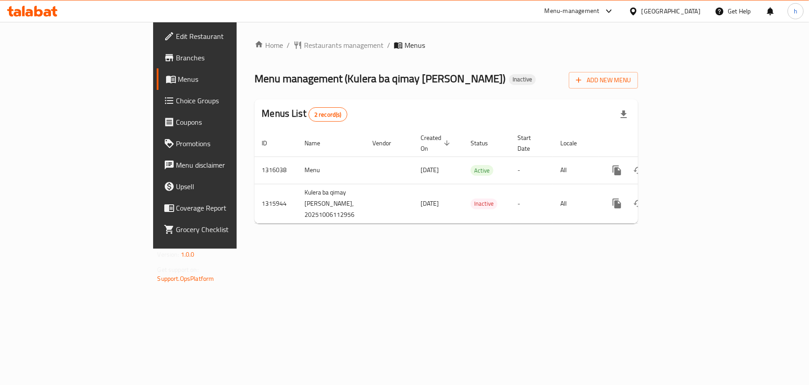
click at [38, 15] on icon at bounding box center [38, 11] width 8 height 11
